Goal: Task Accomplishment & Management: Manage account settings

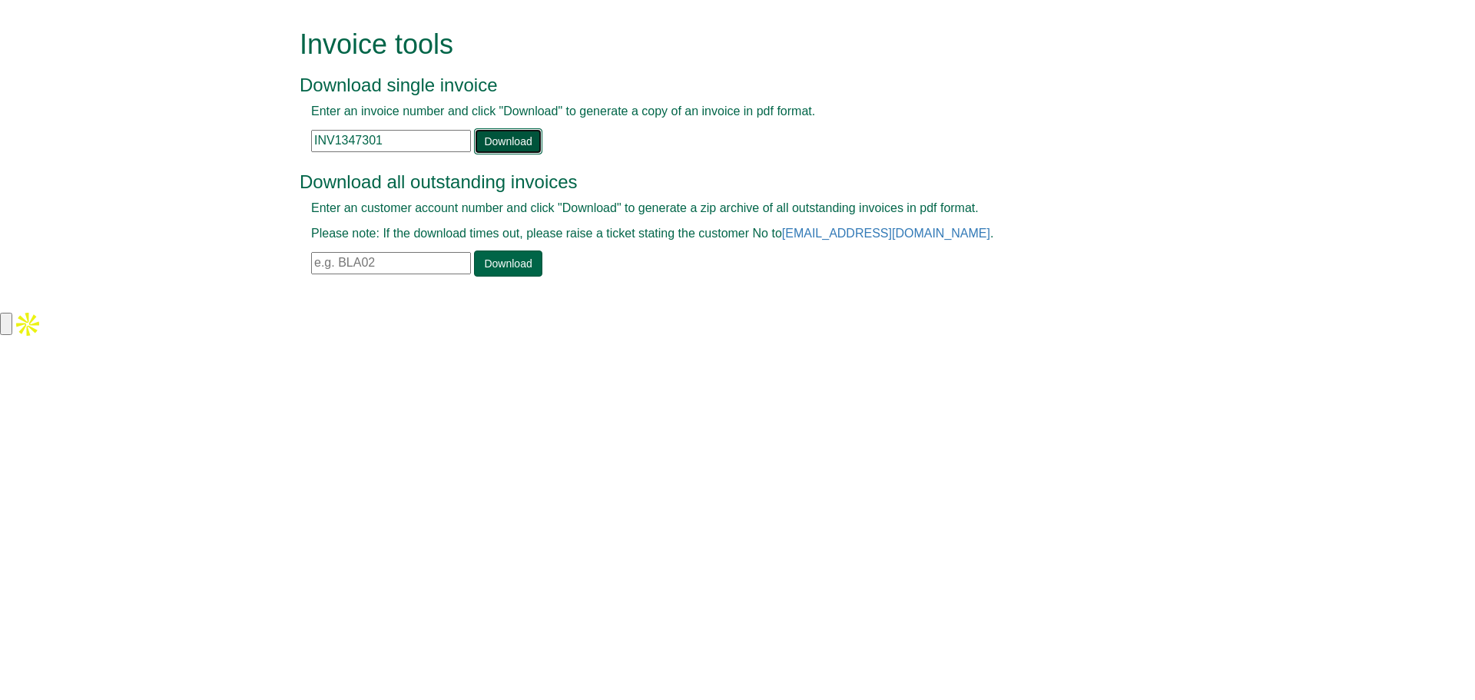
click at [506, 131] on link "Download" at bounding box center [508, 141] width 68 height 26
click at [386, 145] on input "INV1347301" at bounding box center [391, 141] width 160 height 22
type input "I"
paste input "INV1347352"
type input "INV1347352"
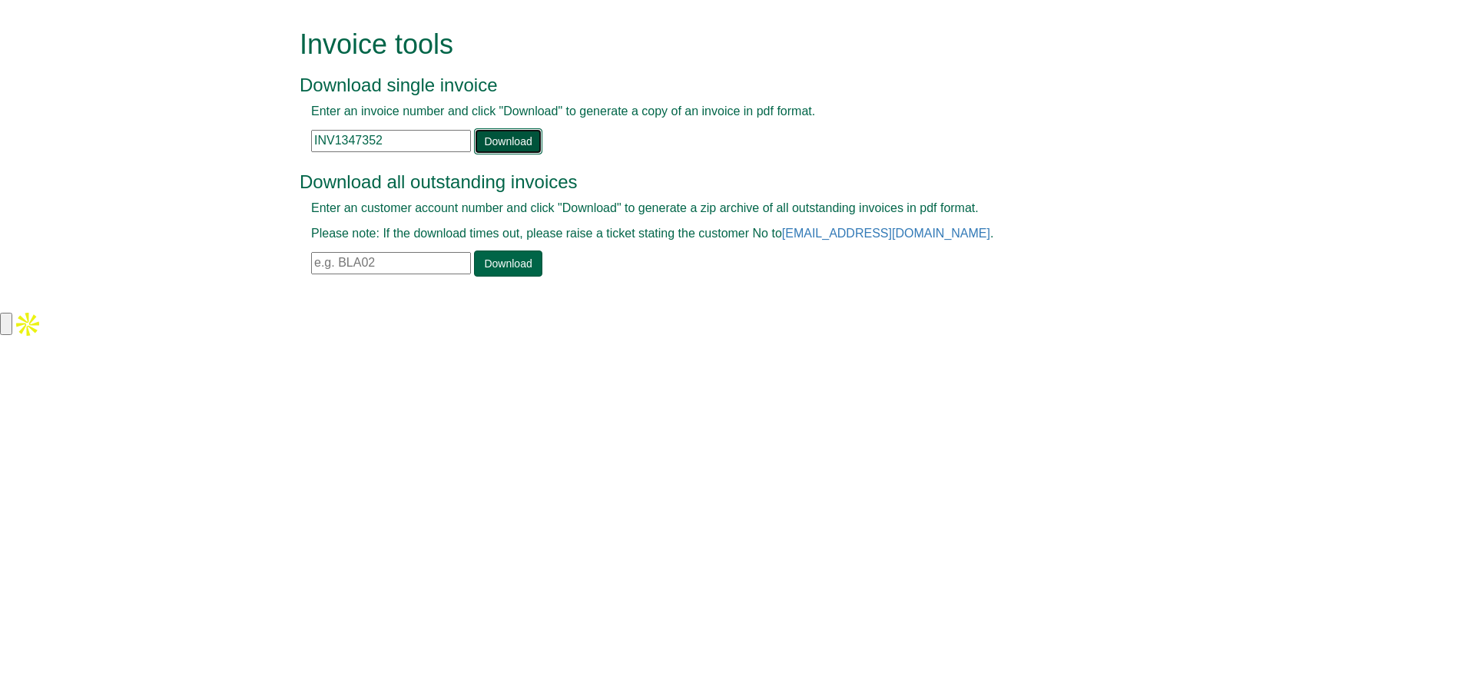
click at [490, 140] on link "Download" at bounding box center [508, 141] width 68 height 26
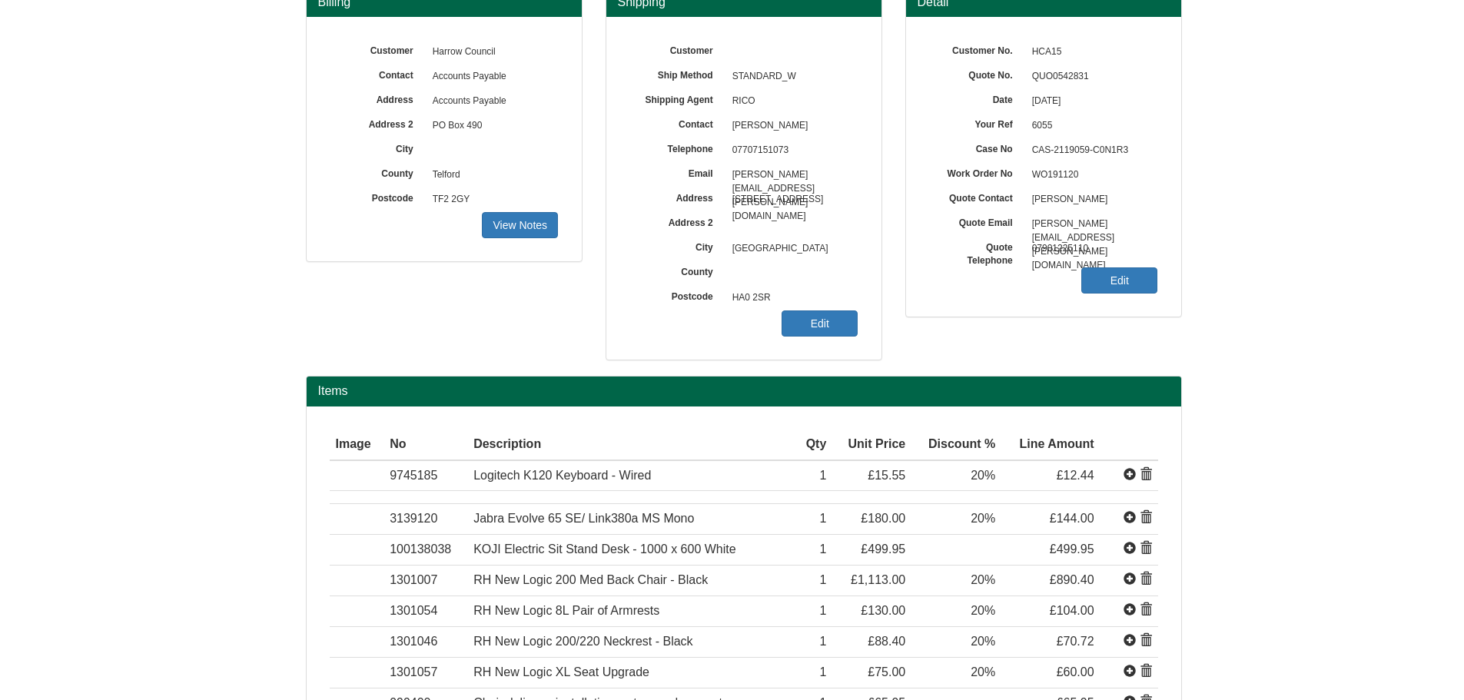
scroll to position [77, 0]
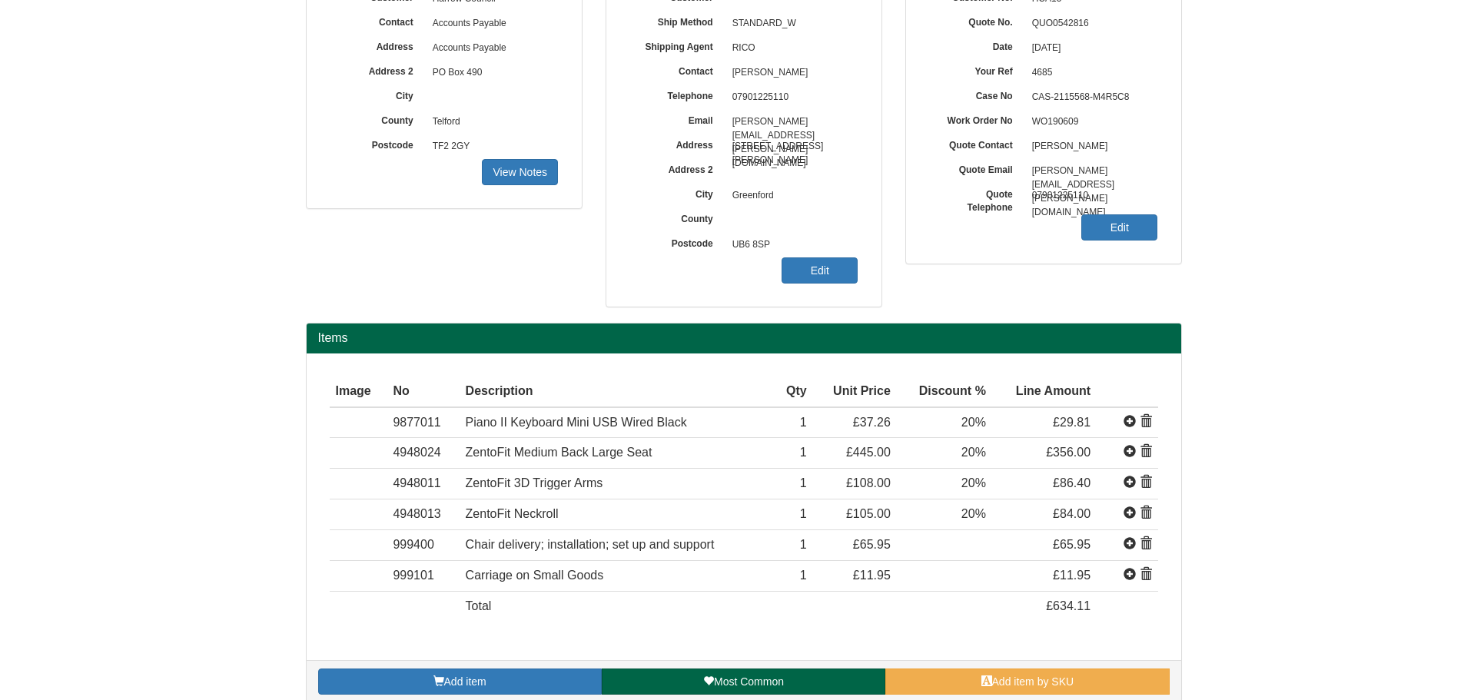
scroll to position [175, 0]
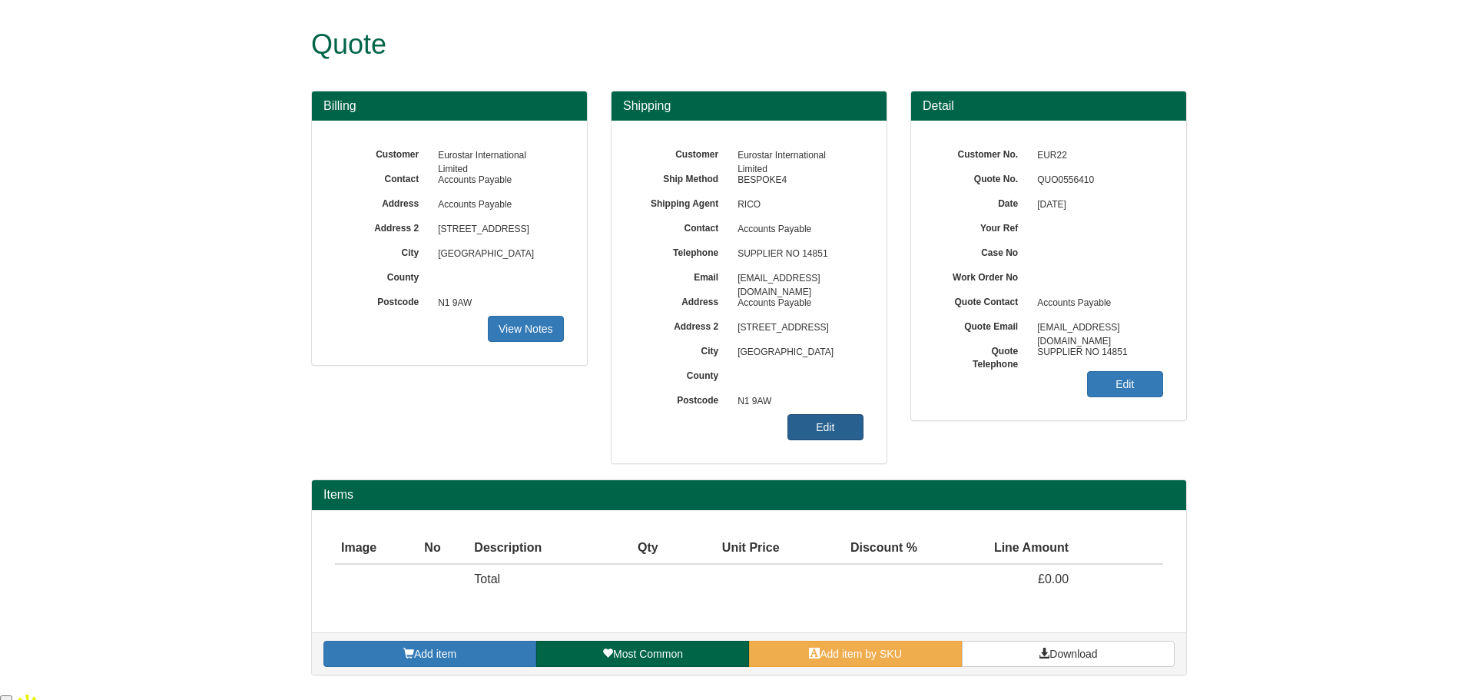
click at [812, 425] on link "Edit" at bounding box center [826, 427] width 76 height 26
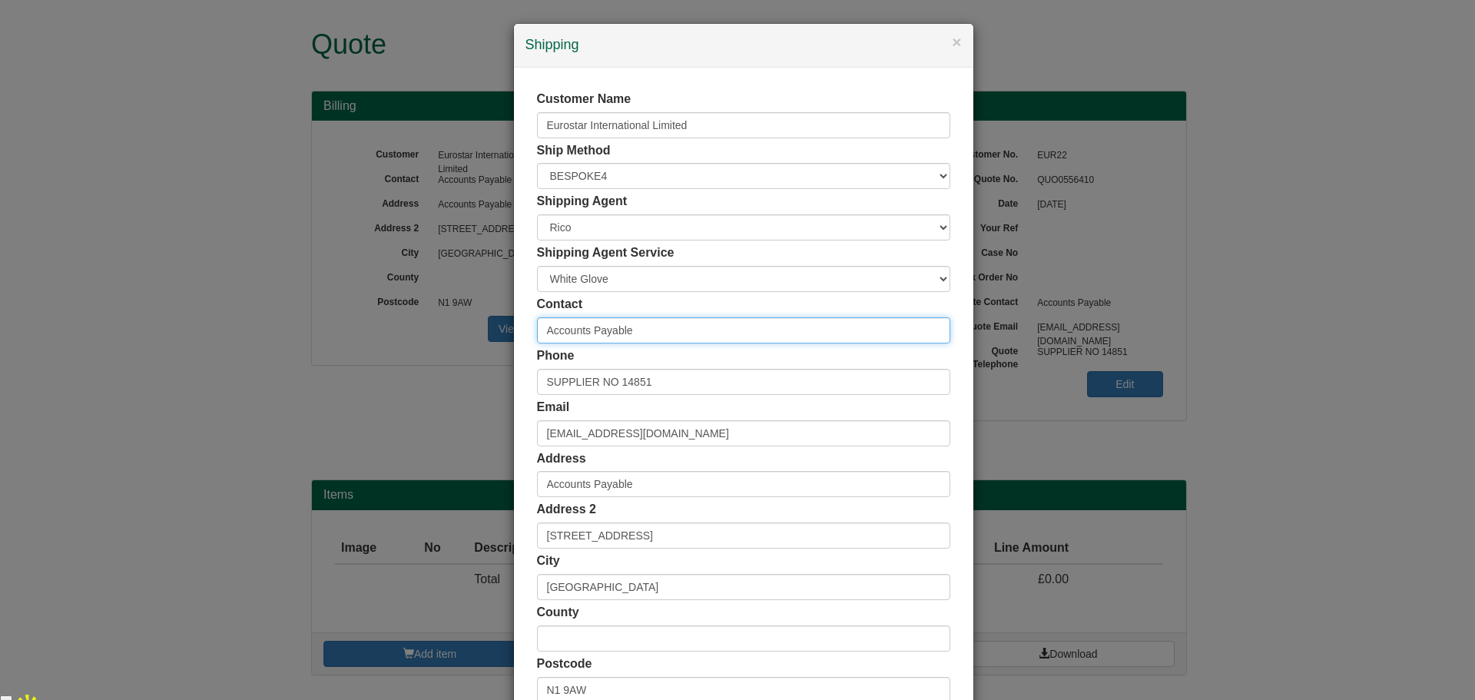
drag, startPoint x: 659, startPoint y: 328, endPoint x: 396, endPoint y: 304, distance: 263.8
click at [396, 304] on div "× Shipping Customer Name Eurostar International Limited Ship Method Free of Cha…" at bounding box center [737, 350] width 1475 height 700
type input "Stuart Roberts"
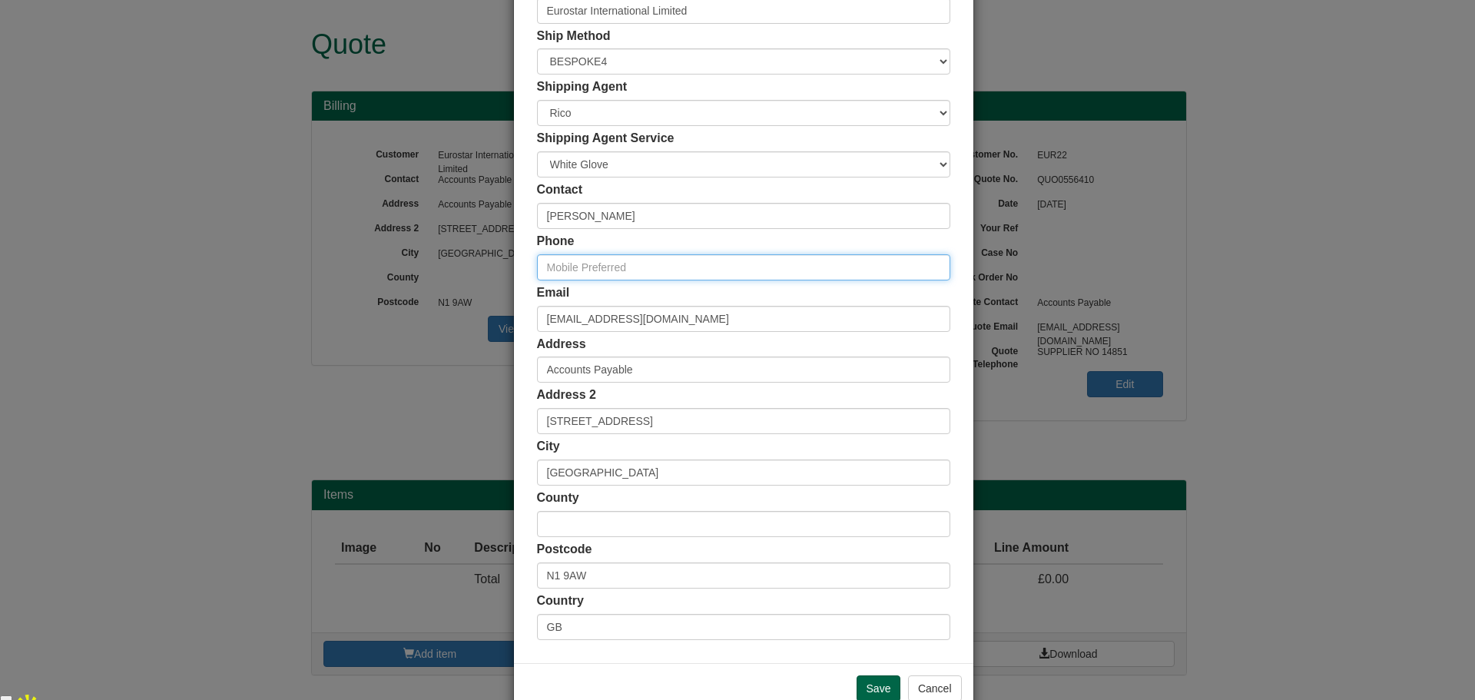
scroll to position [151, 0]
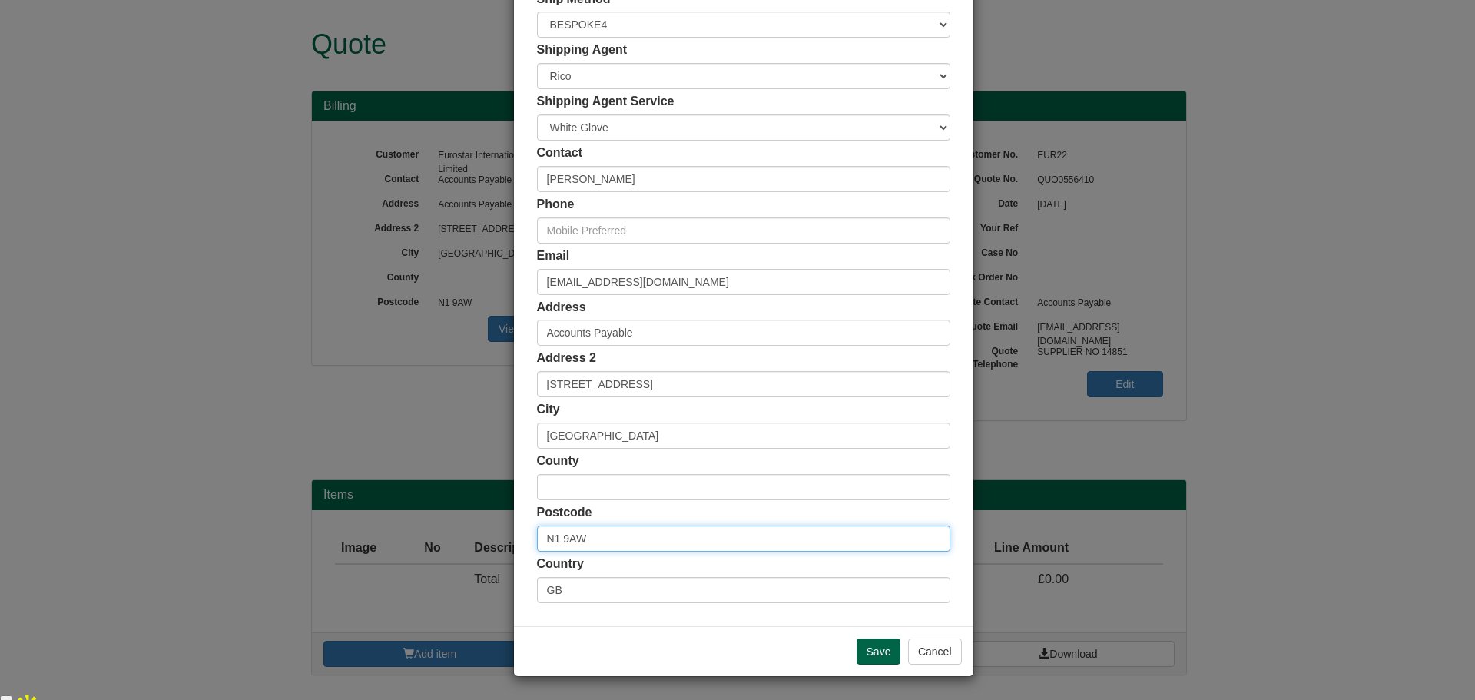
drag, startPoint x: 612, startPoint y: 536, endPoint x: 503, endPoint y: 538, distance: 109.1
click at [503, 538] on div "× Shipping Customer Name Eurostar International Limited Ship Method Free of Cha…" at bounding box center [737, 350] width 1475 height 700
paste input "London E10 5YA"
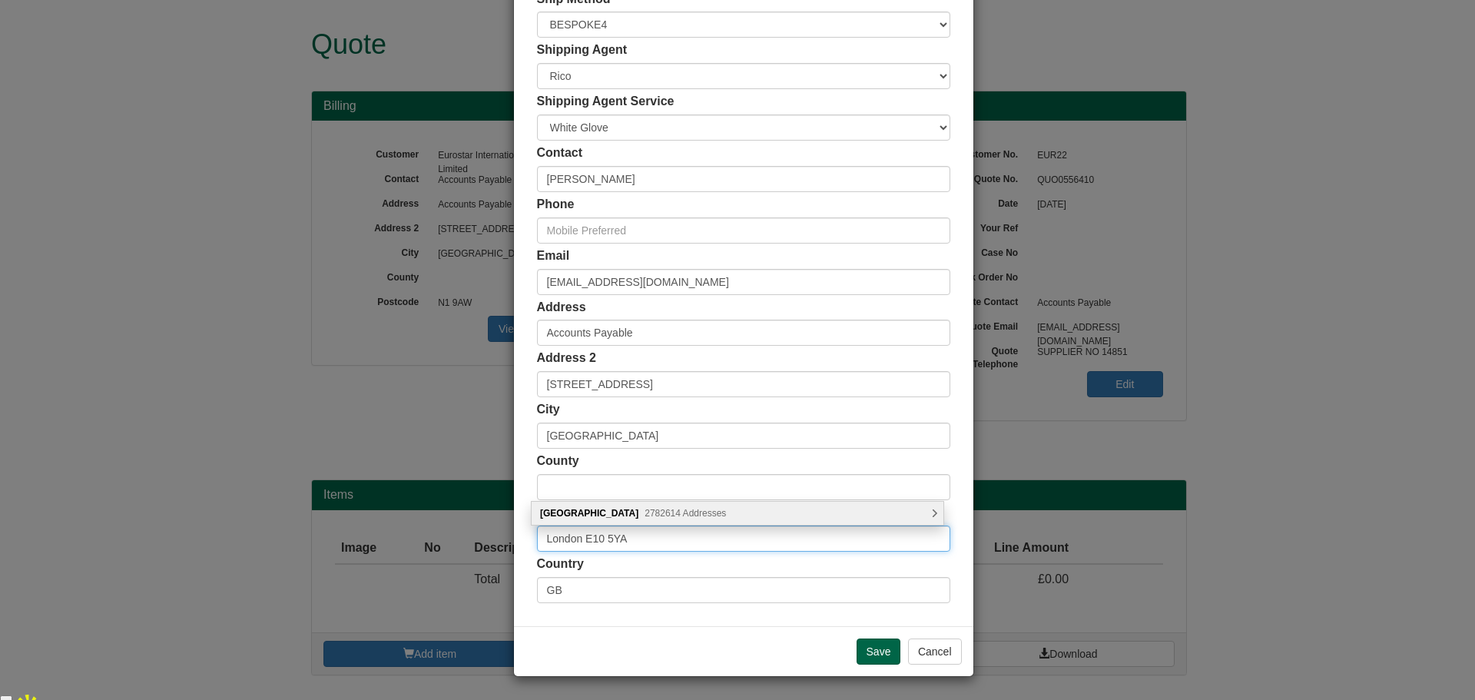
drag, startPoint x: 579, startPoint y: 539, endPoint x: 502, endPoint y: 537, distance: 76.9
click at [502, 537] on div "× Shipping Customer Name Eurostar International Limited Ship Method Free of Cha…" at bounding box center [737, 350] width 1475 height 700
type input "E10 5YA"
click at [668, 513] on div "Eurostar UK Ltd, 2 Orient Way London, E10 5YA" at bounding box center [738, 513] width 412 height 23
type input "Eurostar UK Ltd"
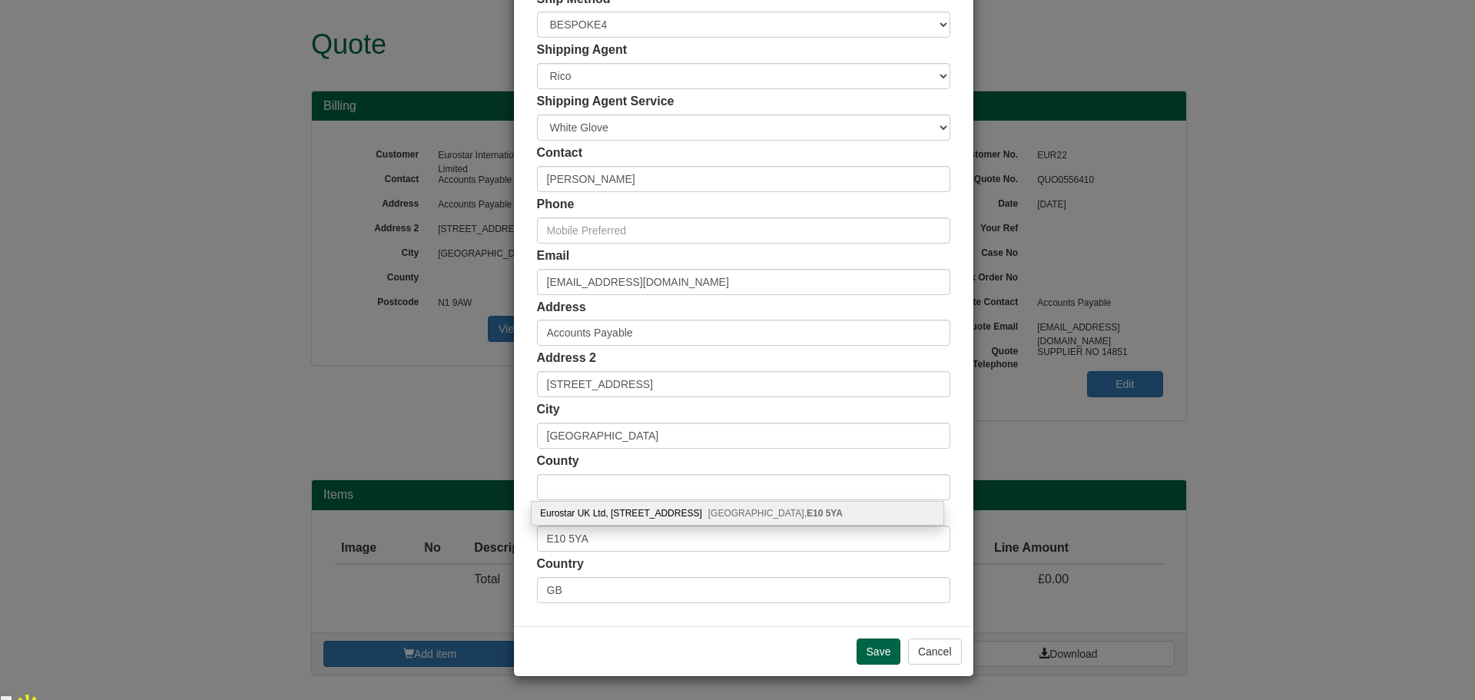
type input "[STREET_ADDRESS]"
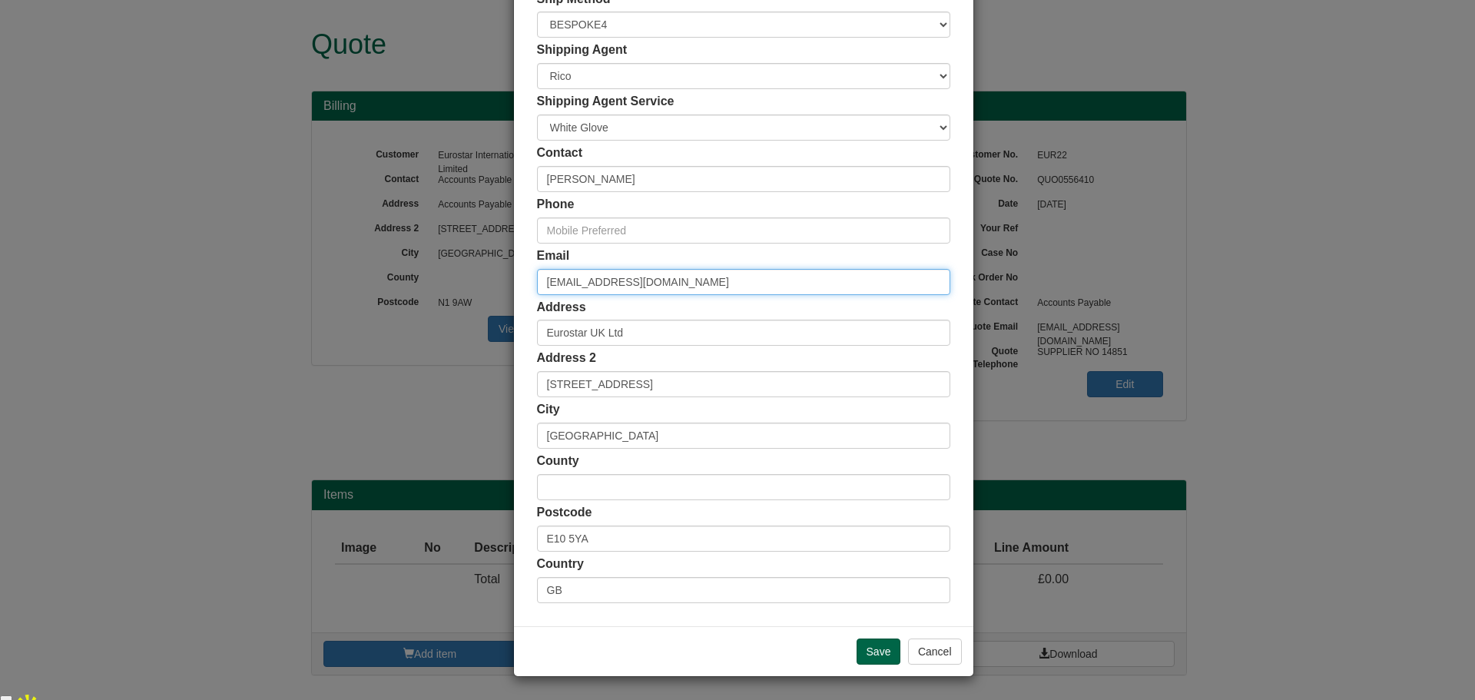
drag, startPoint x: 683, startPoint y: 285, endPoint x: 465, endPoint y: 271, distance: 218.6
click at [466, 271] on div "× Shipping Customer Name Eurostar International Limited Ship Method Free of Cha…" at bounding box center [737, 350] width 1475 height 700
type input "[PERSON_NAME][EMAIL_ADDRESS][PERSON_NAME][DOMAIN_NAME]"
click at [869, 655] on input "Save" at bounding box center [879, 651] width 45 height 26
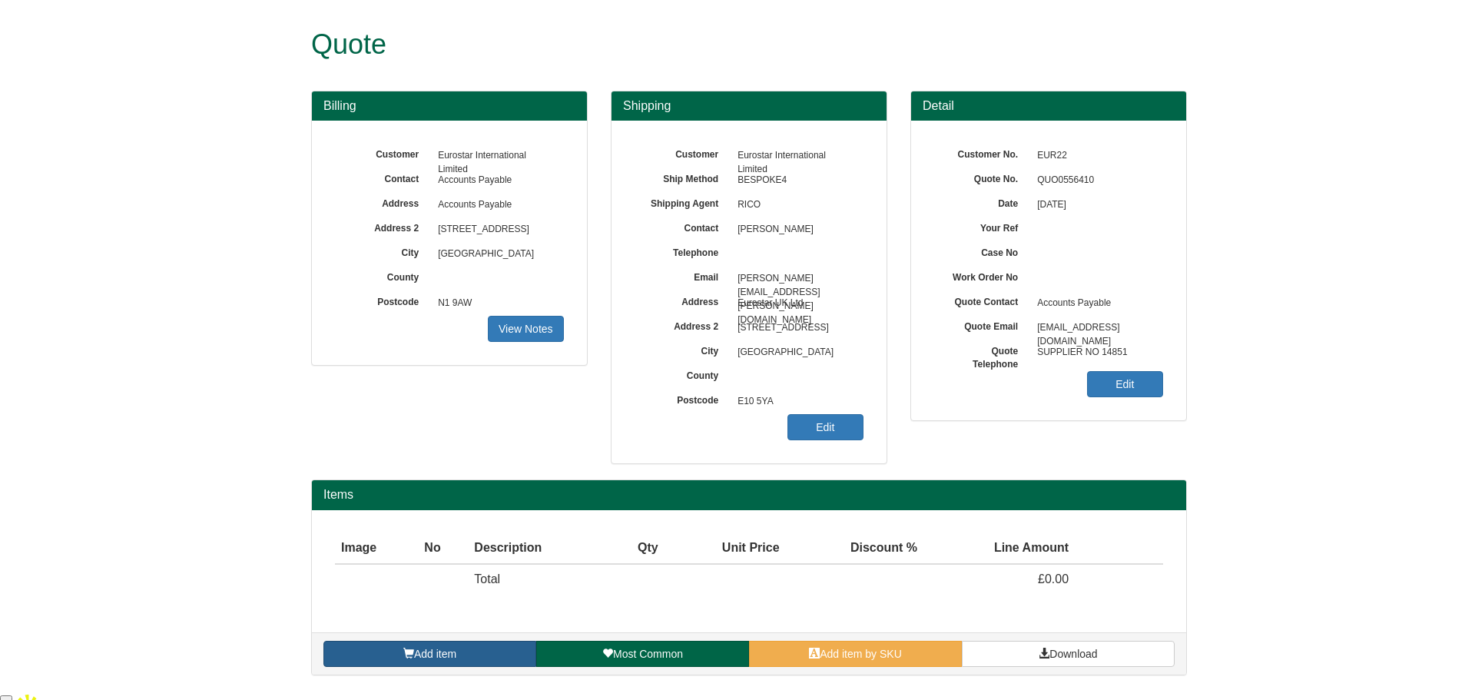
click at [459, 656] on link "Add item" at bounding box center [429, 654] width 213 height 26
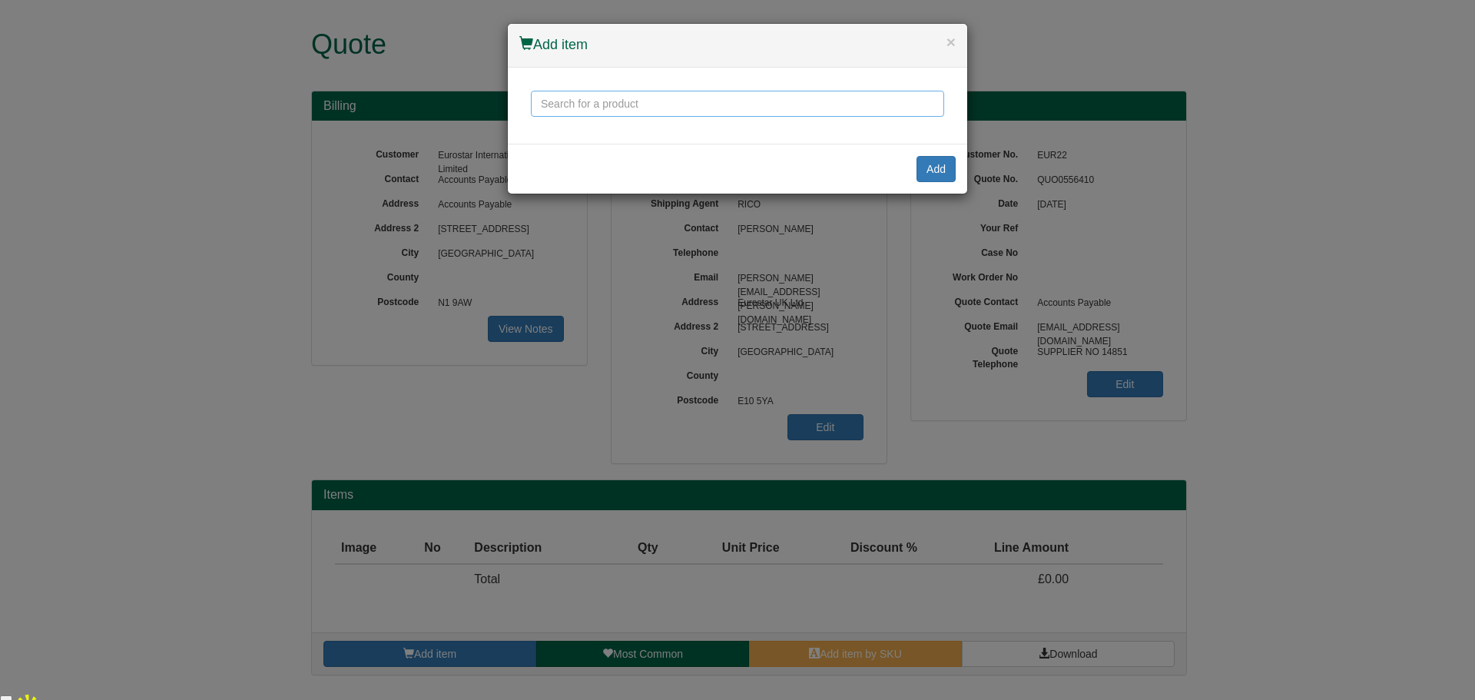
click at [613, 111] on input "text" at bounding box center [737, 104] width 413 height 26
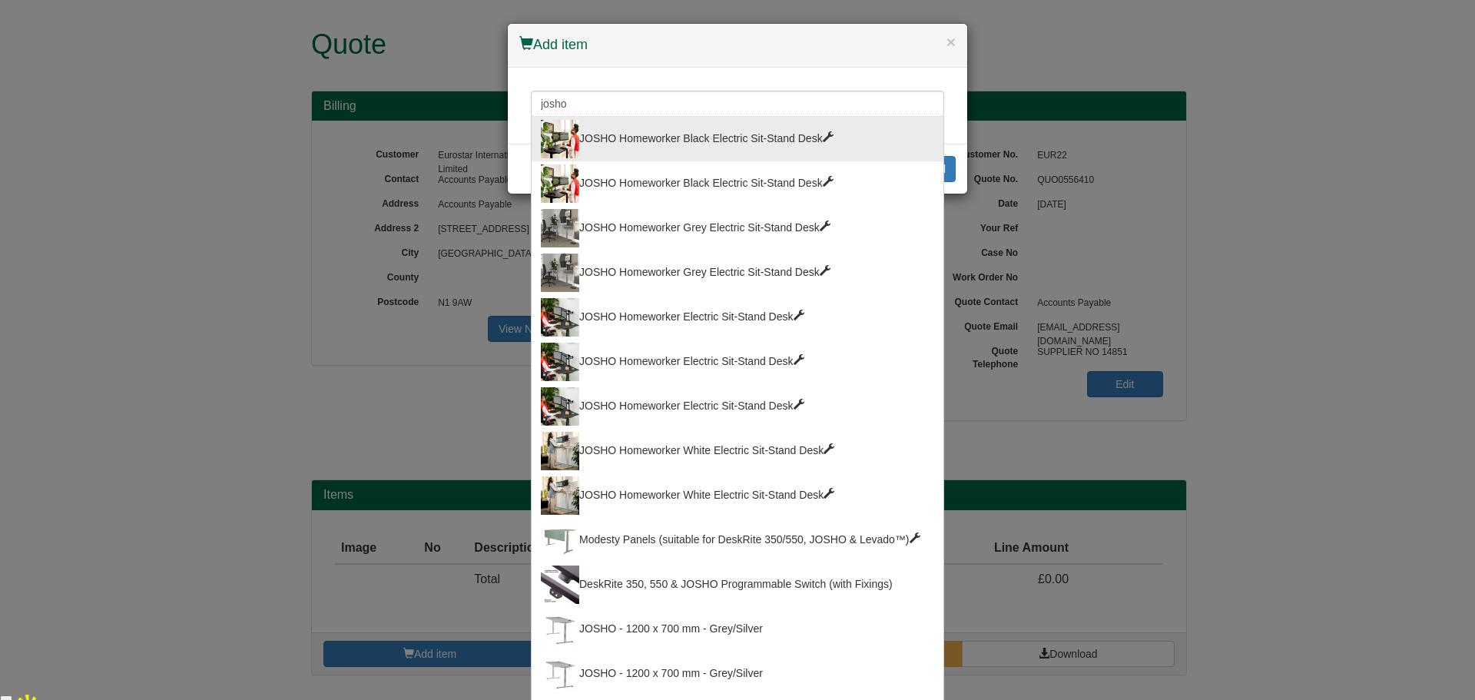
click at [652, 136] on div "JOSHO Homeworker Black Electric Sit-Stand Desk" at bounding box center [737, 139] width 393 height 38
type input "JOSHO Homeworker Black Electric Sit-Stand Desk"
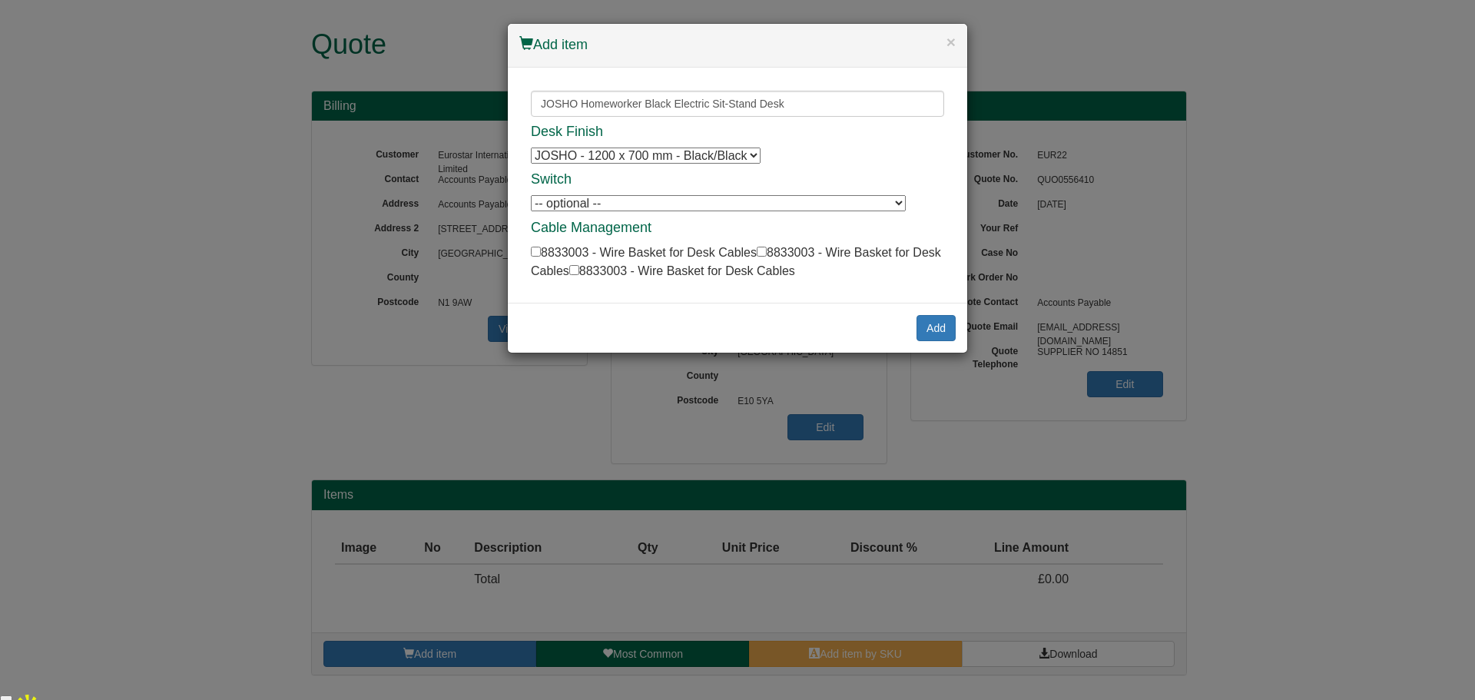
click at [675, 202] on select "-- optional -- DeskRite 350, 550 & JOSHO Programmable Switch (with Fixings) Des…" at bounding box center [718, 203] width 375 height 16
click at [772, 310] on div "Add" at bounding box center [737, 328] width 459 height 50
click at [922, 332] on button "Add" at bounding box center [936, 328] width 39 height 26
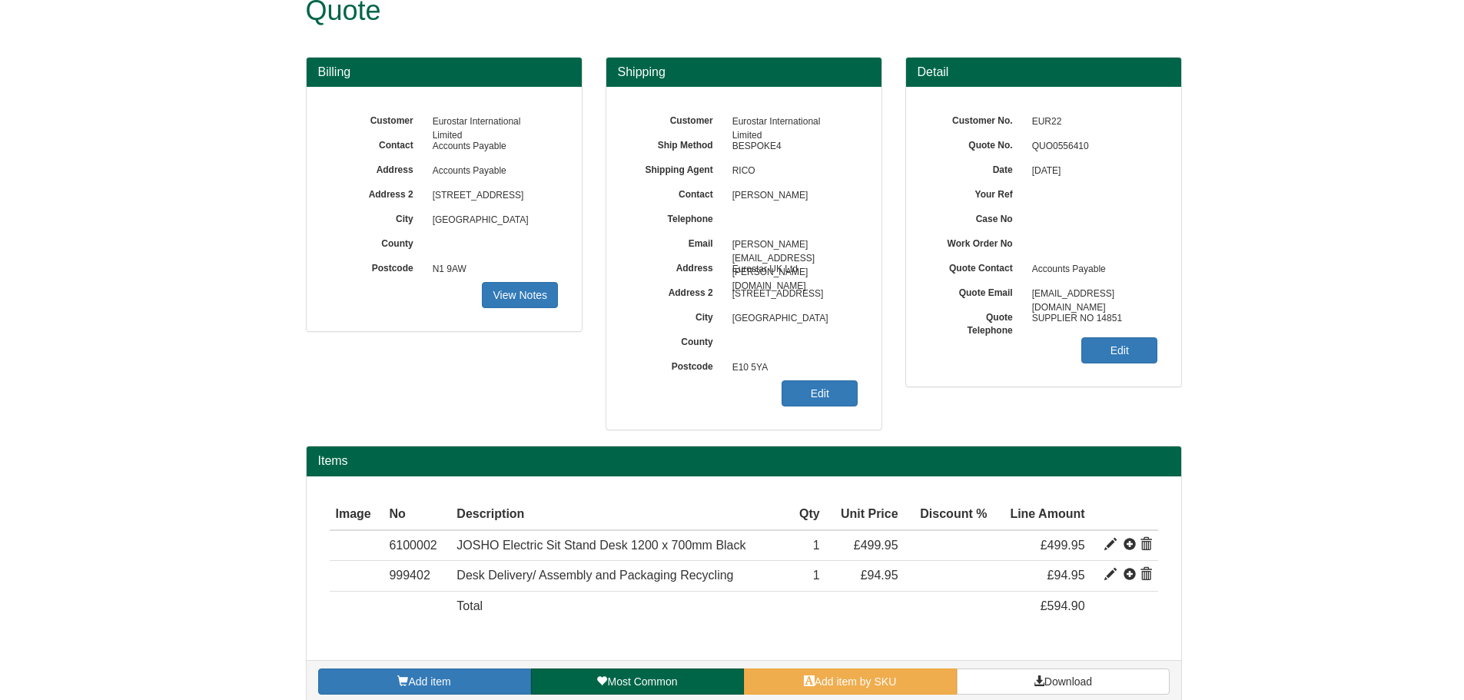
scroll to position [52, 0]
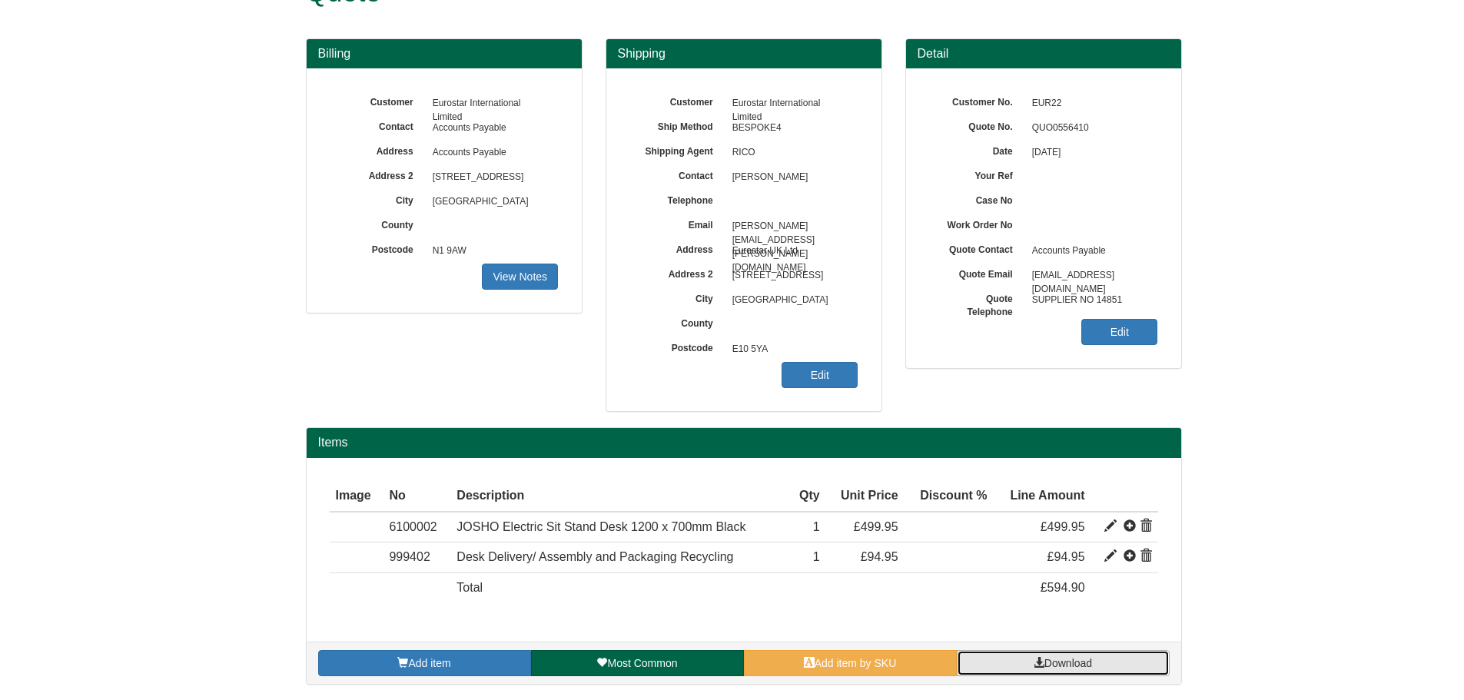
click at [1020, 658] on link "Download" at bounding box center [1063, 663] width 213 height 26
